Goal: Navigation & Orientation: Find specific page/section

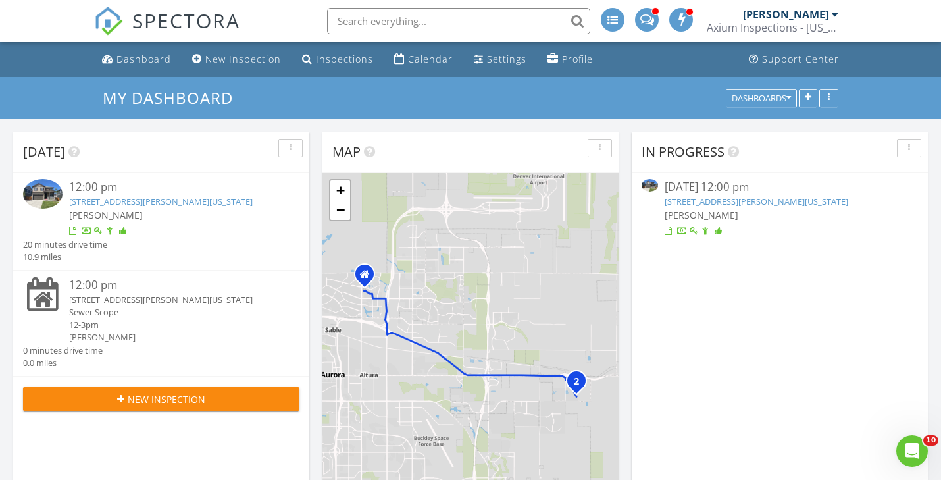
click at [128, 201] on link "769 N Deer Park St , Watkins, Colorado 80137" at bounding box center [161, 201] width 184 height 12
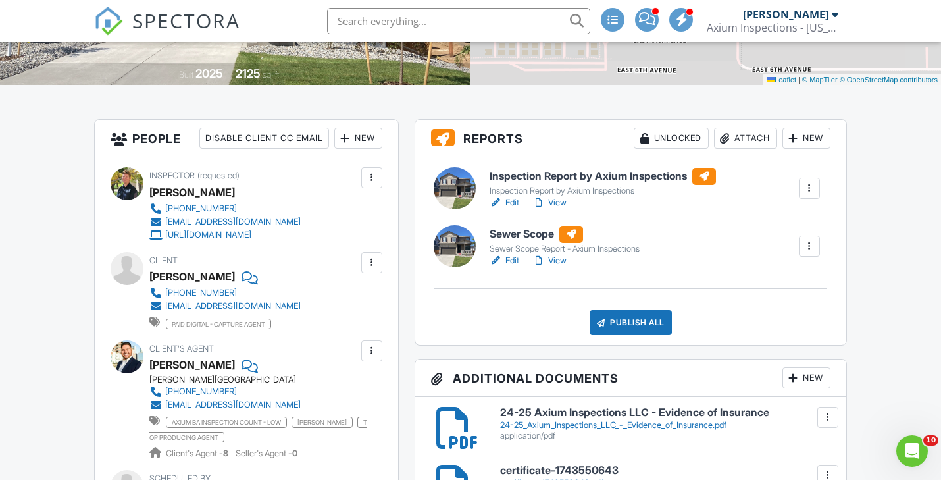
click at [561, 202] on link "View" at bounding box center [549, 202] width 34 height 13
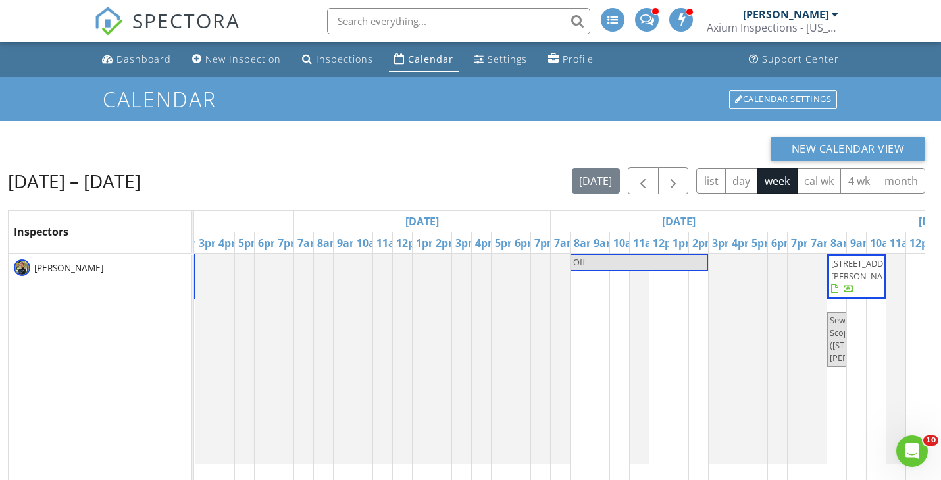
scroll to position [0, 1066]
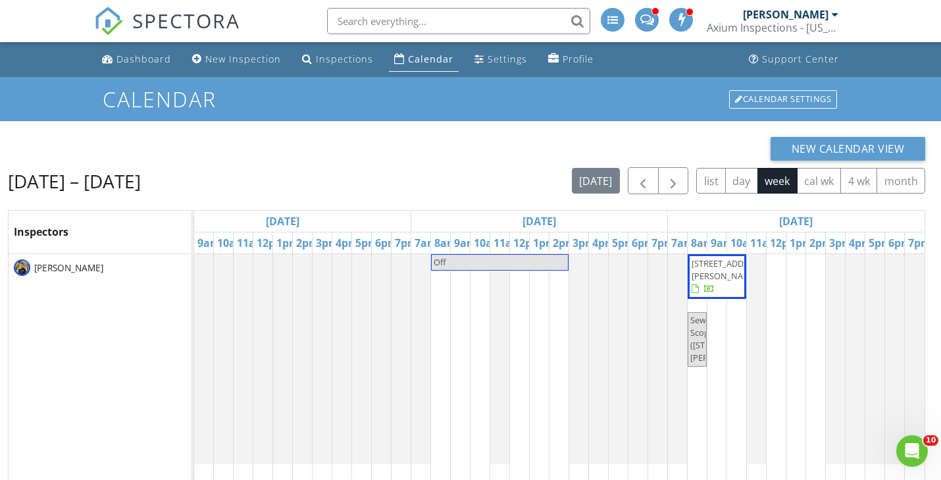
click at [718, 271] on span "[STREET_ADDRESS][PERSON_NAME]" at bounding box center [728, 269] width 74 height 24
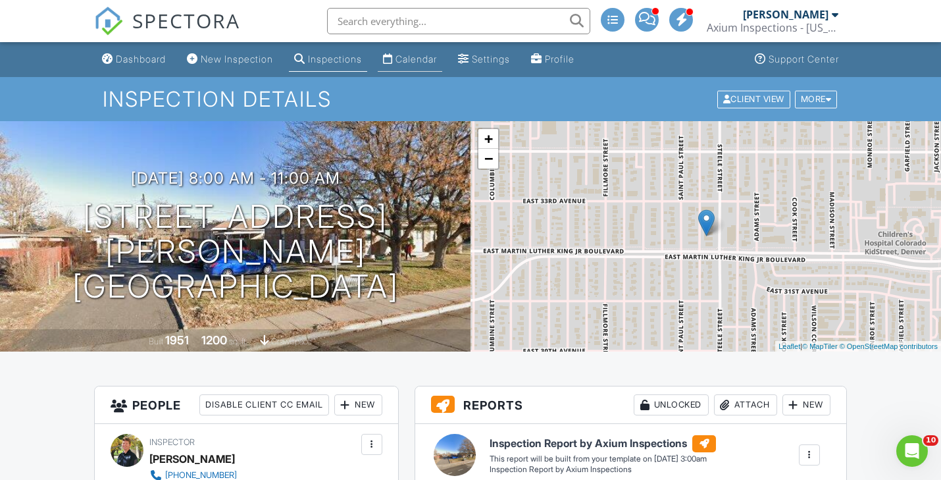
click at [419, 60] on div "Calendar" at bounding box center [415, 58] width 41 height 11
